Goal: Transaction & Acquisition: Purchase product/service

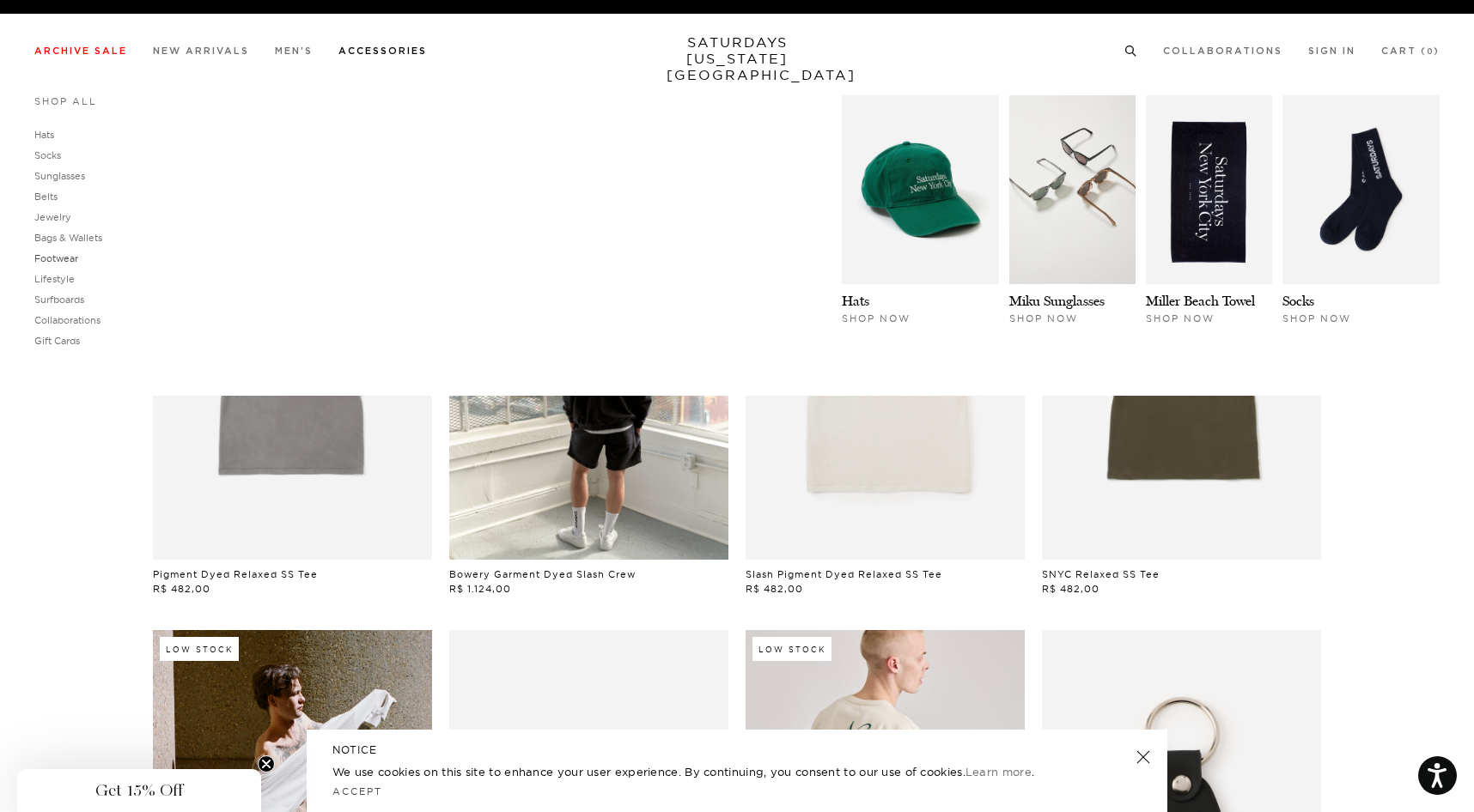
click at [61, 256] on link "Footwear" at bounding box center [55, 258] width 44 height 12
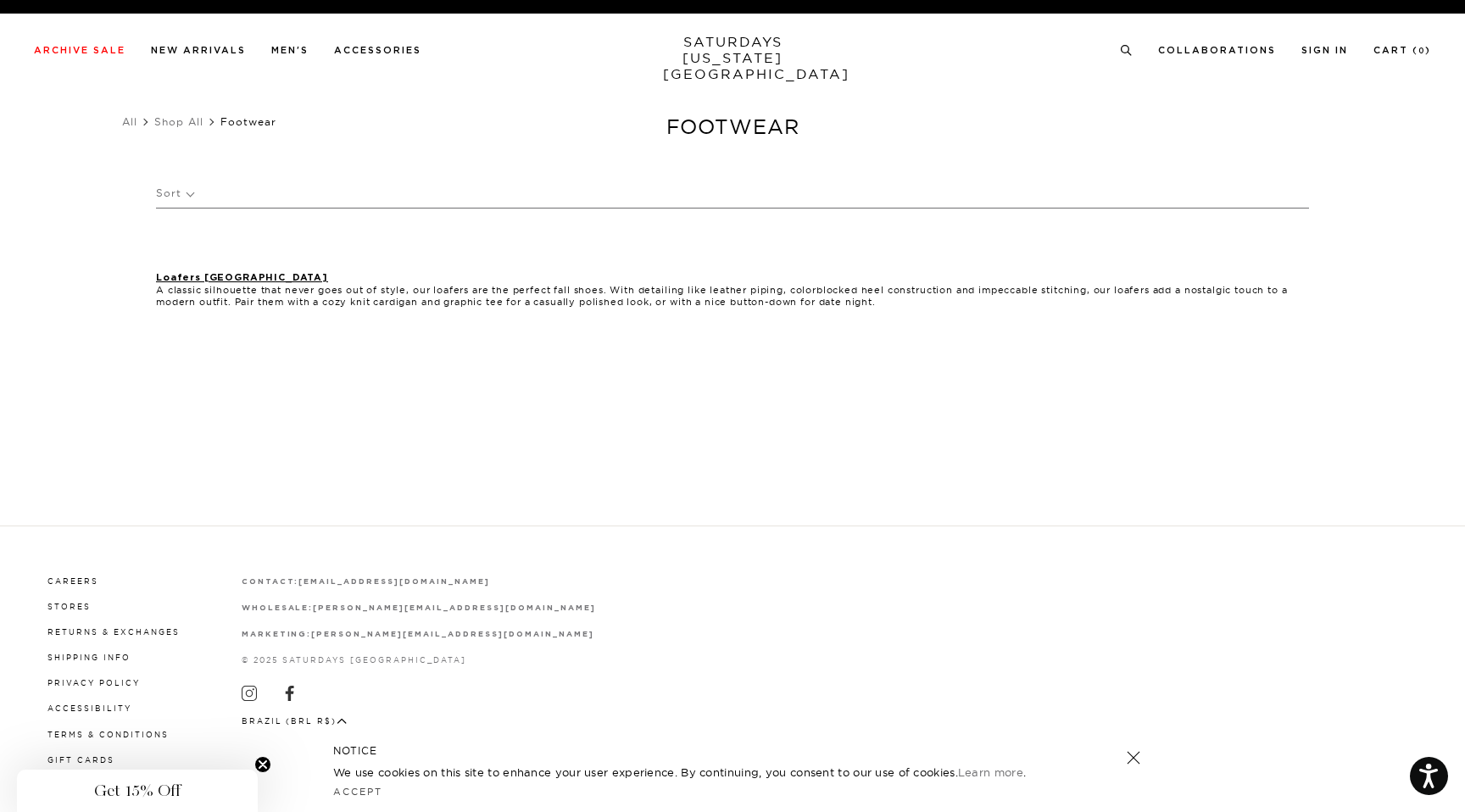
click at [366, 798] on div "Accept" at bounding box center [733, 792] width 799 height 23
click at [361, 786] on link "Accept" at bounding box center [358, 791] width 49 height 11
